Goal: Find specific page/section: Find specific page/section

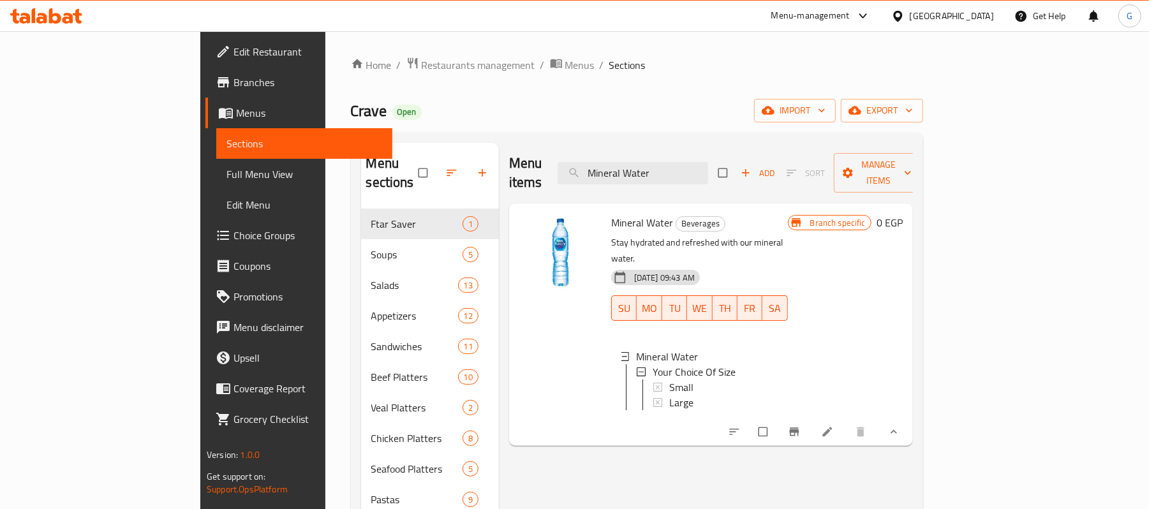
click at [978, 19] on div "[GEOGRAPHIC_DATA]" at bounding box center [952, 16] width 84 height 14
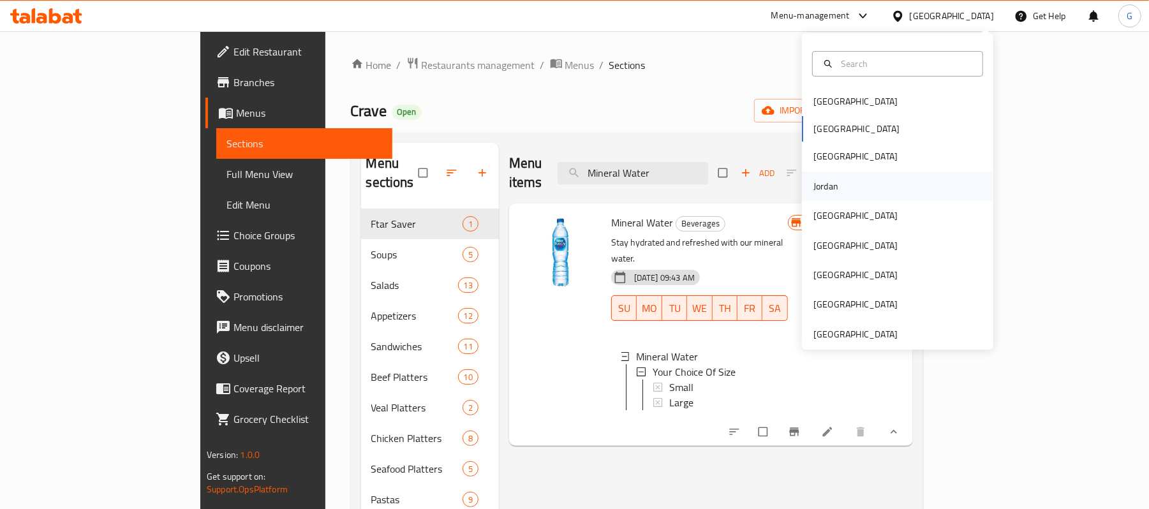
click at [831, 186] on div "Jordan" at bounding box center [825, 186] width 45 height 29
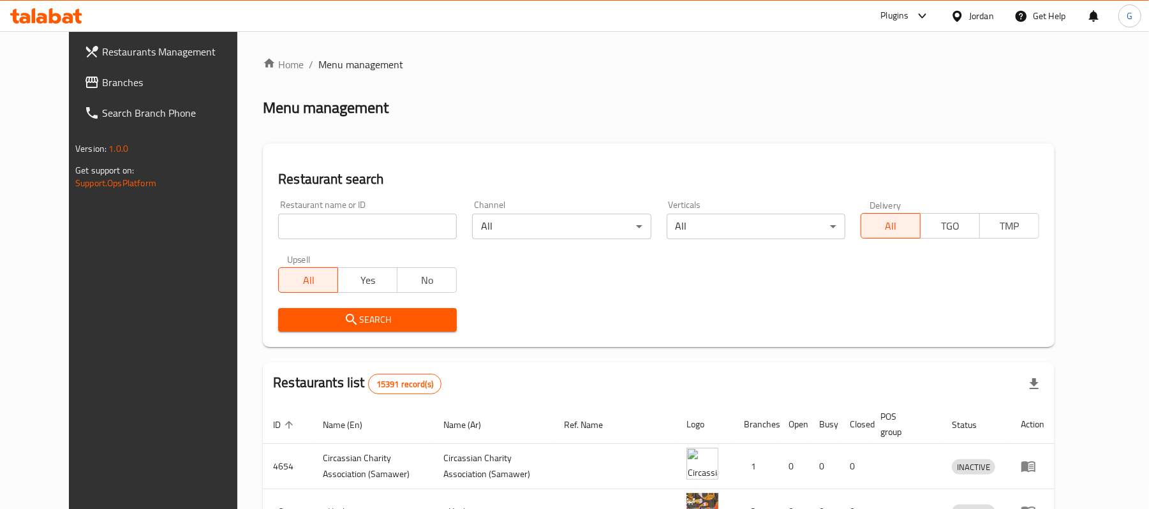
click at [312, 207] on div "Restaurant name or ID Restaurant name or ID" at bounding box center [367, 219] width 179 height 39
click at [309, 222] on input "search" at bounding box center [367, 227] width 179 height 26
paste input "648574"
type input "648574"
click at [309, 340] on div "Restaurant search Restaurant name or ID 648574 Restaurant name or ID Channel Al…" at bounding box center [659, 246] width 792 height 204
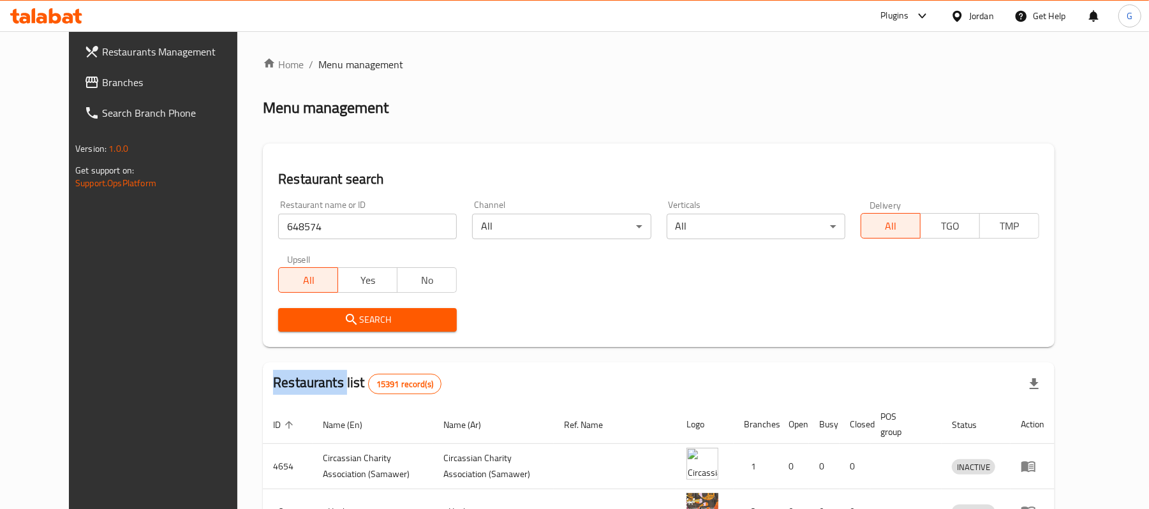
click at [309, 340] on div "Restaurant search Restaurant name or ID 648574 Restaurant name or ID Channel Al…" at bounding box center [659, 246] width 792 height 204
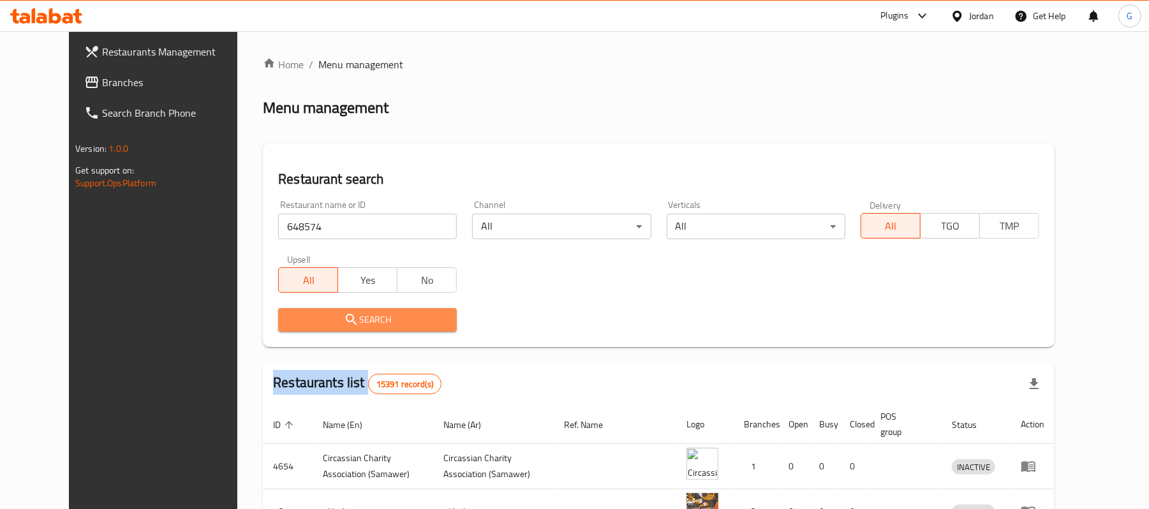
click at [333, 315] on span "Search" at bounding box center [367, 320] width 158 height 16
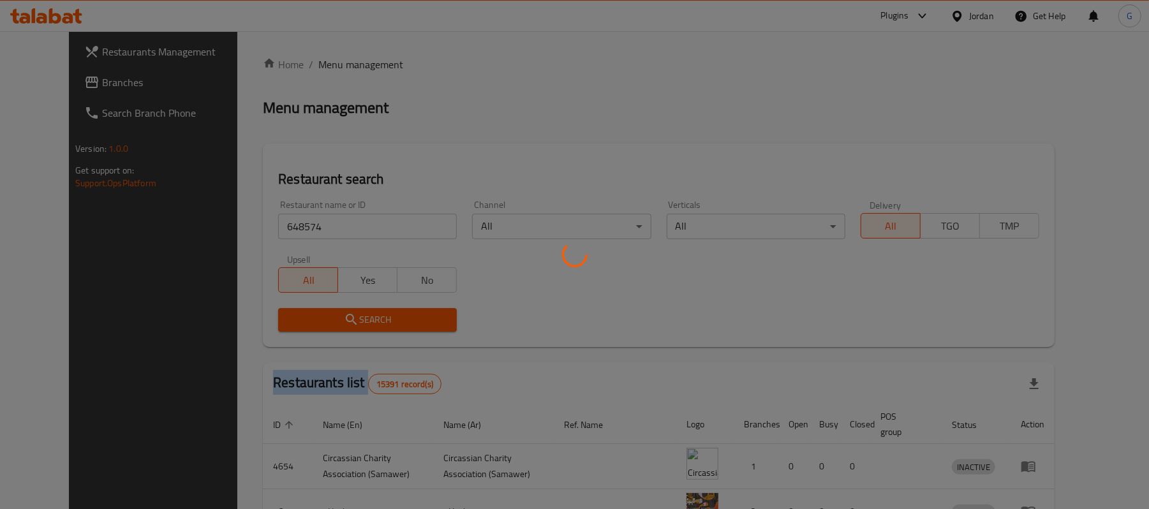
click at [333, 315] on div at bounding box center [574, 254] width 1149 height 509
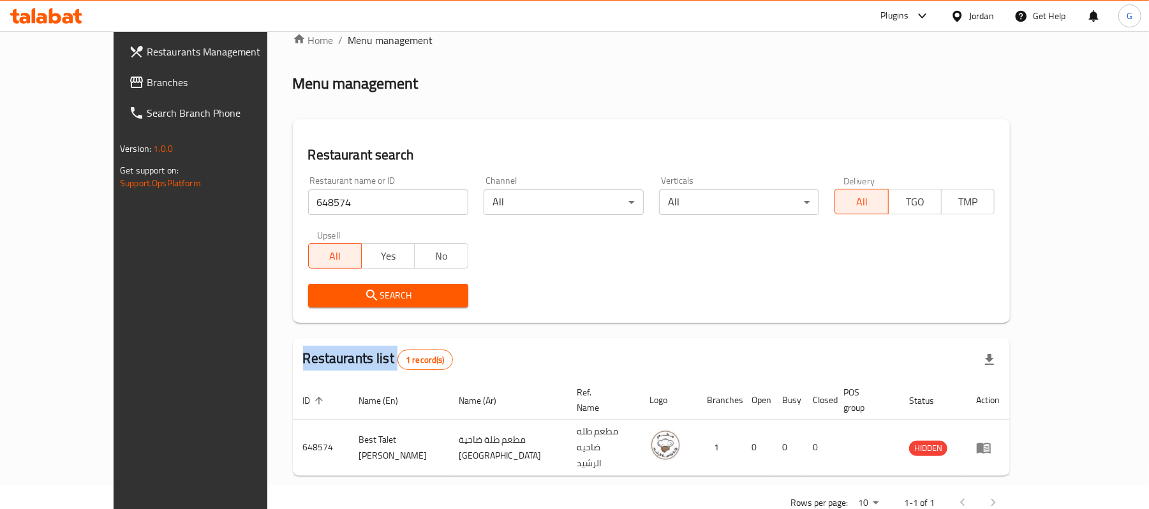
scroll to position [36, 0]
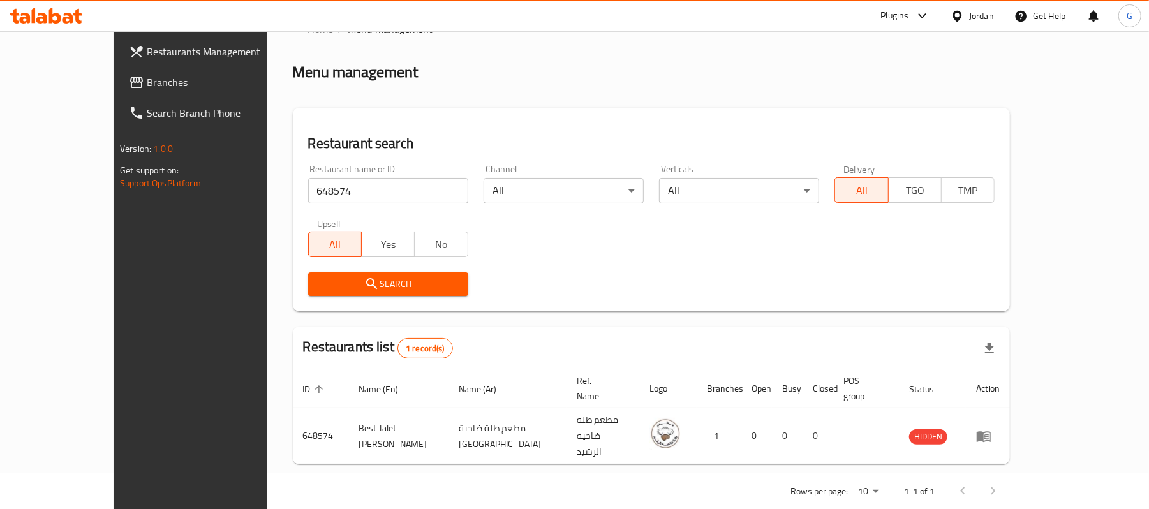
click at [716, 319] on div "Home / Menu management Menu management Restaurant search Restaurant name or ID …" at bounding box center [652, 264] width 718 height 487
click at [147, 82] on span "Branches" at bounding box center [221, 82] width 149 height 15
